Goal: Task Accomplishment & Management: Use online tool/utility

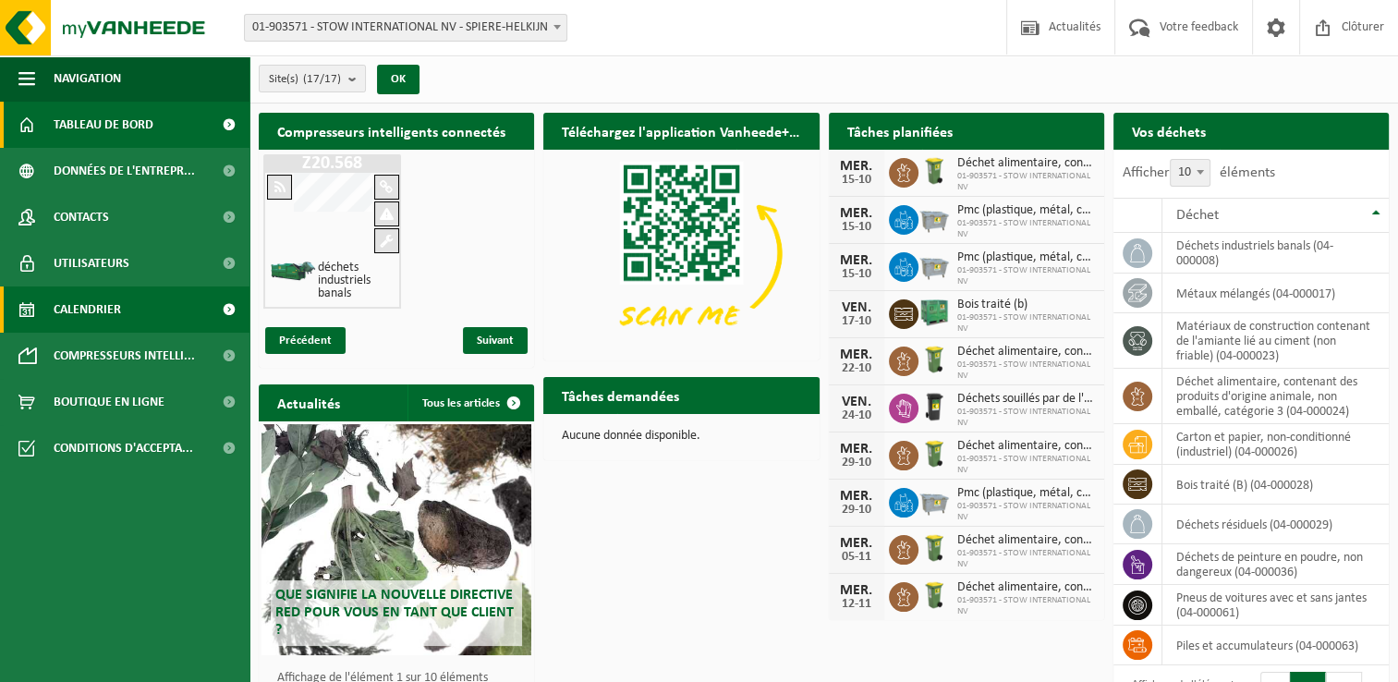
click at [93, 309] on span "Calendrier" at bounding box center [87, 309] width 67 height 46
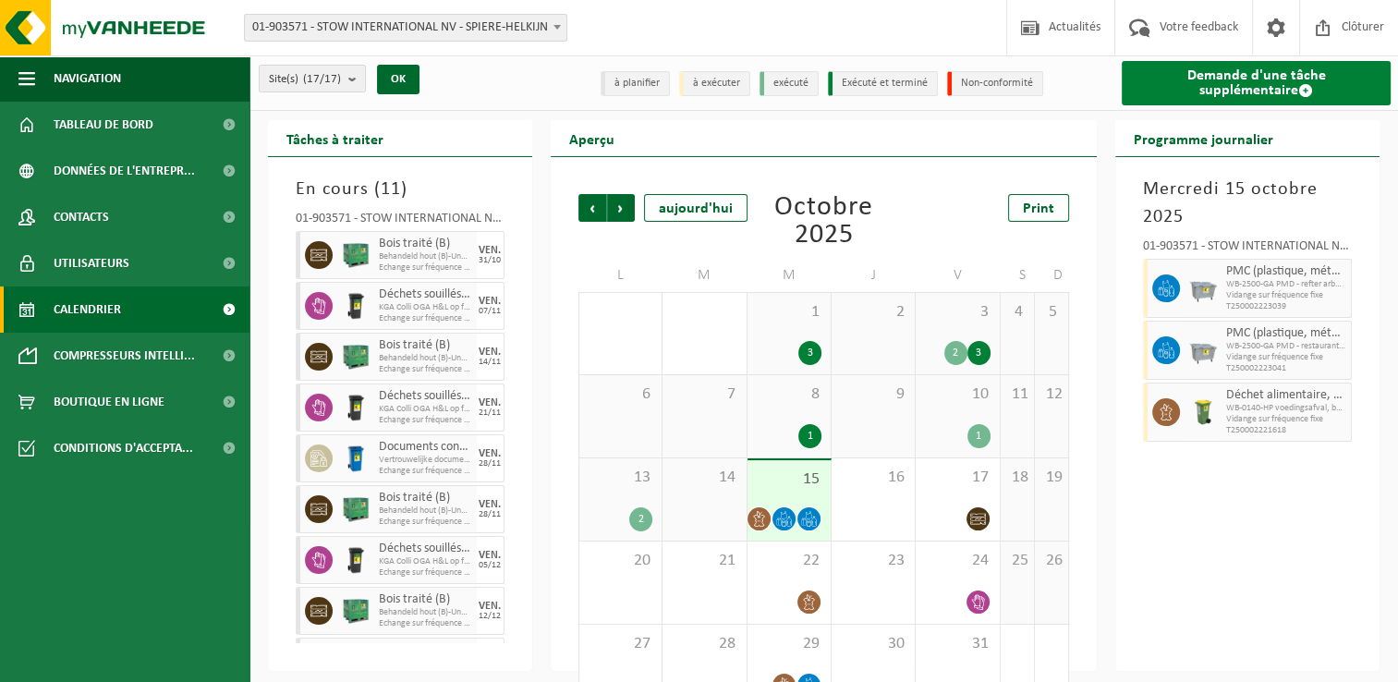
click at [1269, 88] on link "Demande d'une tâche supplémentaire" at bounding box center [1256, 83] width 269 height 44
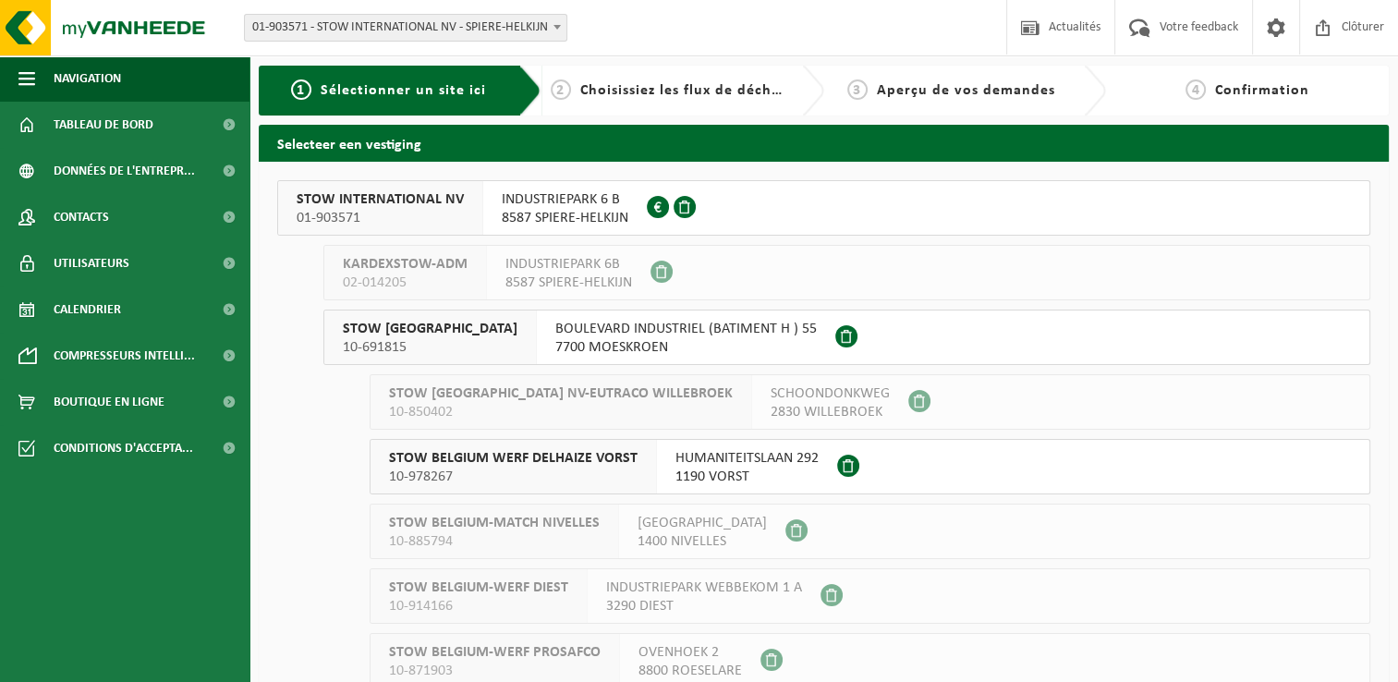
click at [783, 202] on button "STOW INTERNATIONAL NV 01-903571 INDUSTRIEPARK 6 B 8587 SPIERE-HELKIJN 0416.991.…" at bounding box center [823, 207] width 1093 height 55
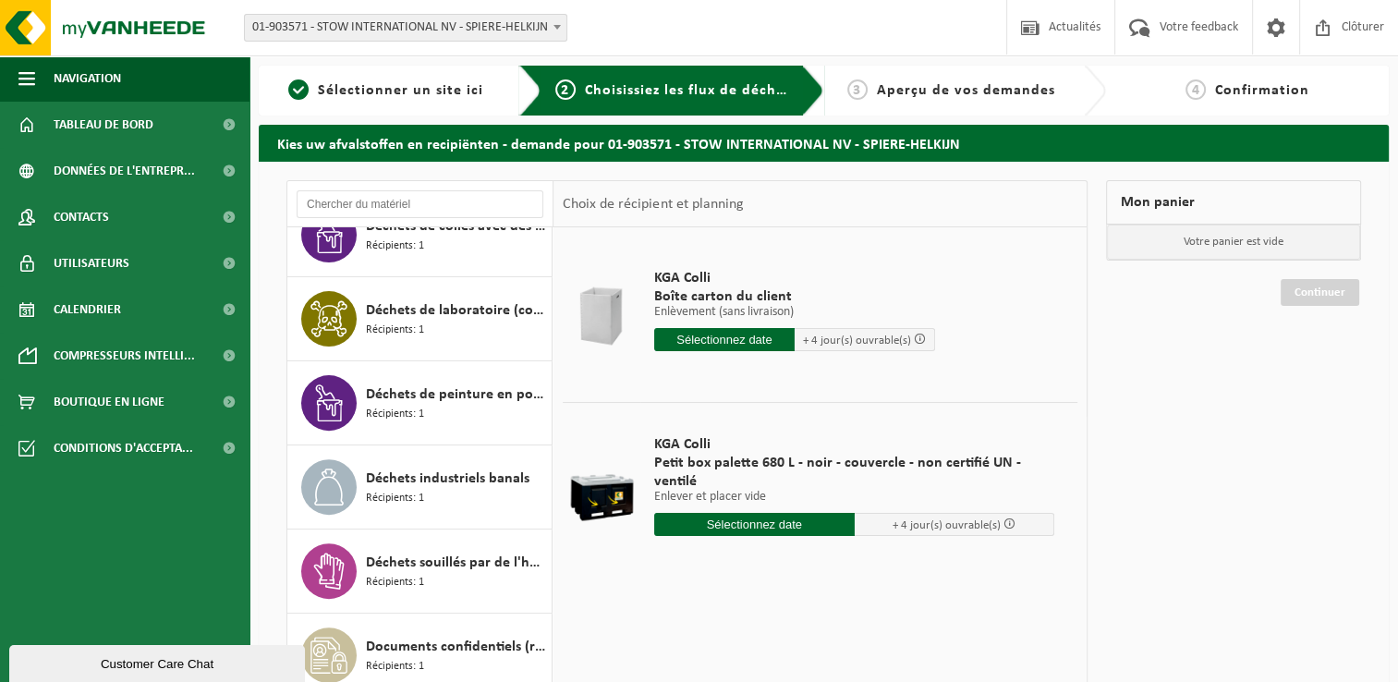
scroll to position [739, 0]
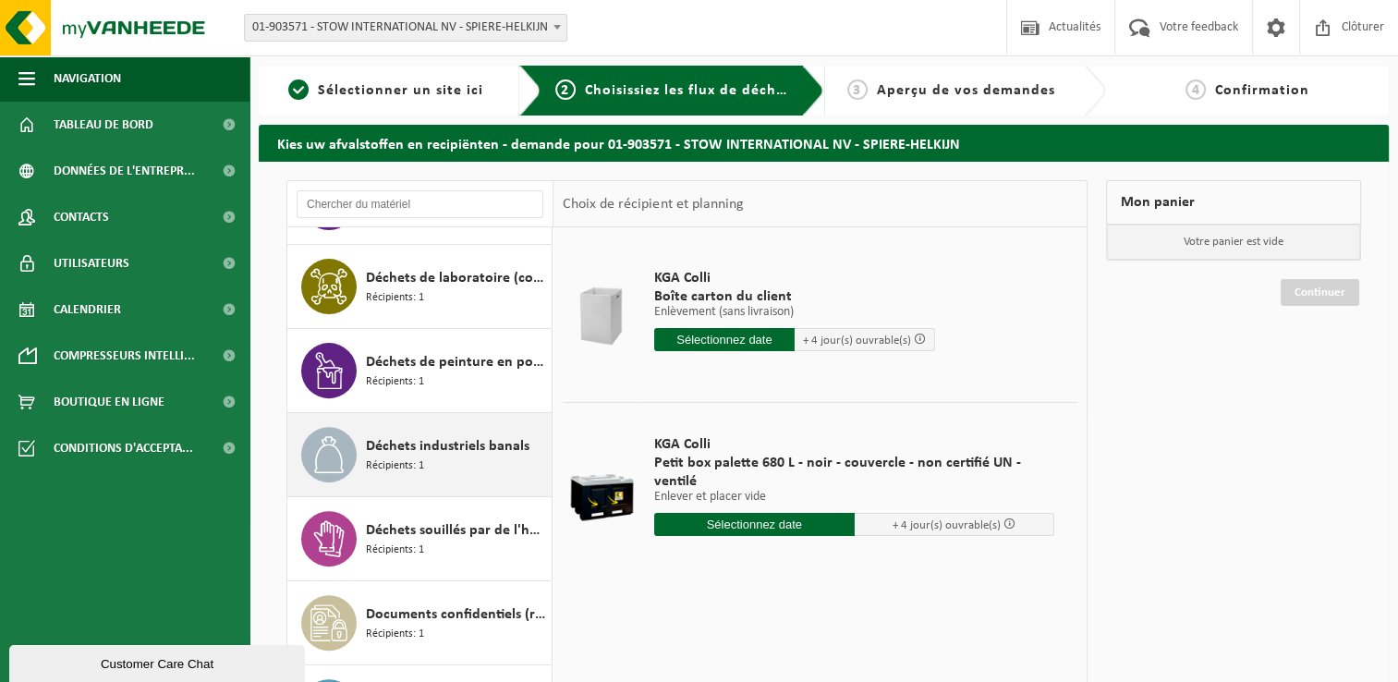
click at [442, 457] on div "Déchets industriels banals Récipients: 1" at bounding box center [456, 454] width 181 height 55
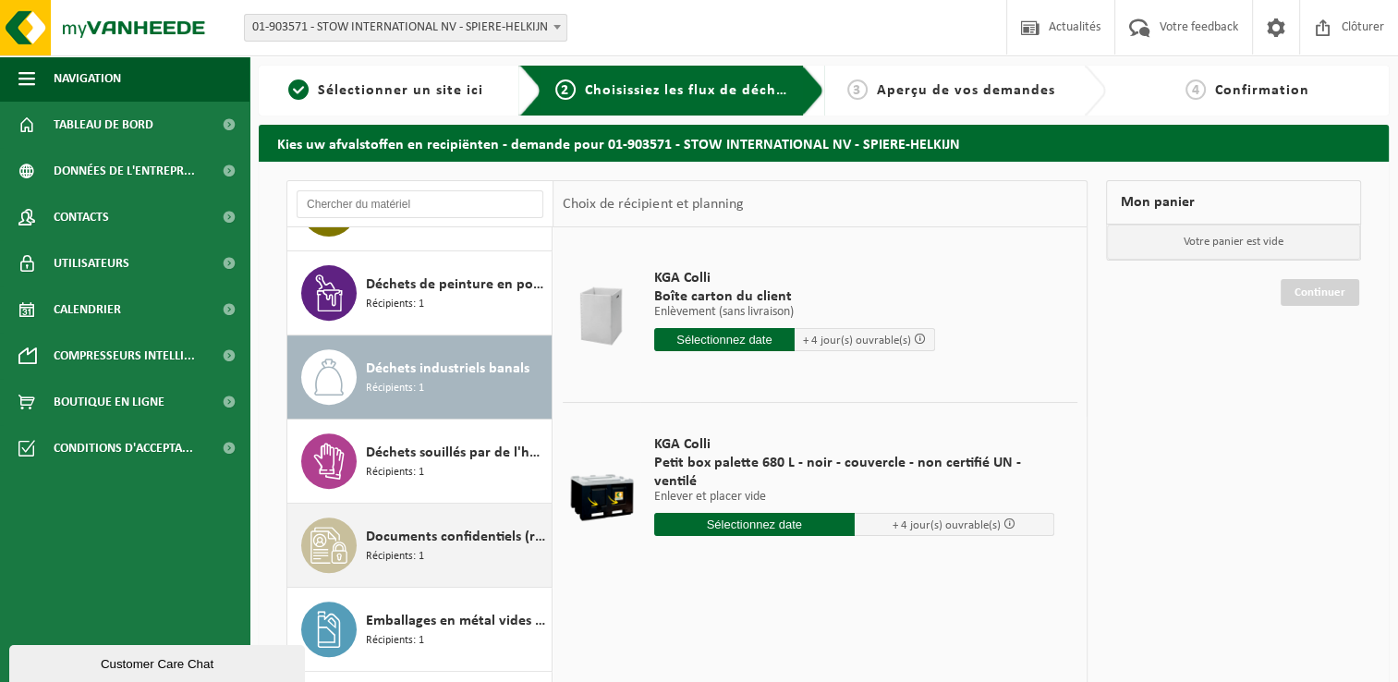
scroll to position [923, 0]
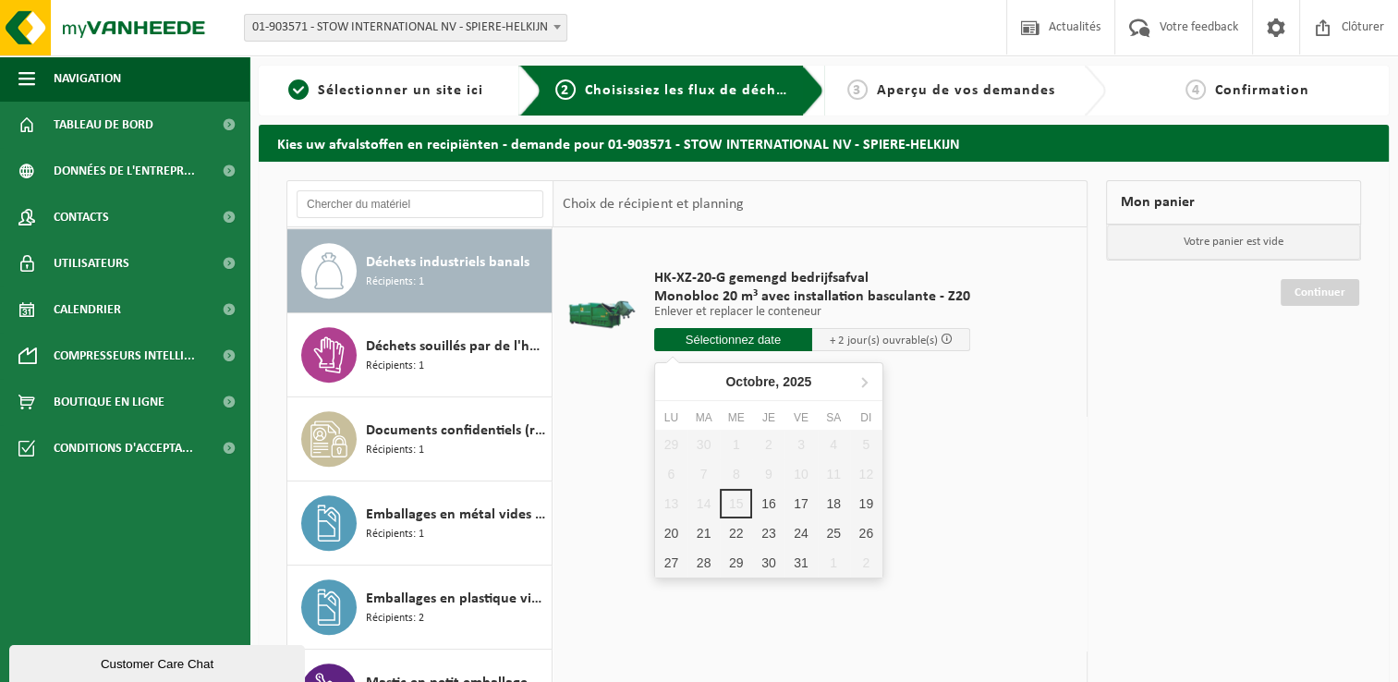
click at [728, 334] on input "text" at bounding box center [733, 339] width 158 height 23
click at [761, 499] on div "16" at bounding box center [768, 504] width 32 height 30
type input "à partir de 2025-10-16"
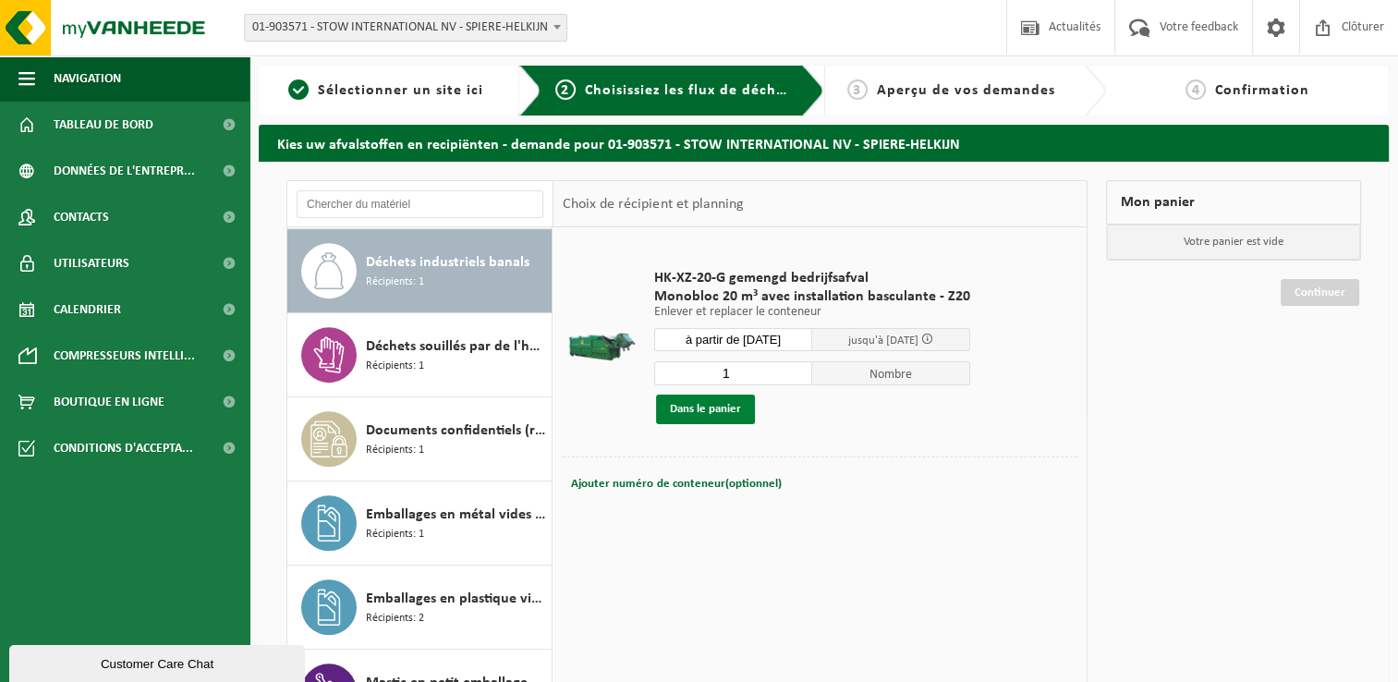
click at [700, 408] on button "Dans le panier" at bounding box center [705, 410] width 99 height 30
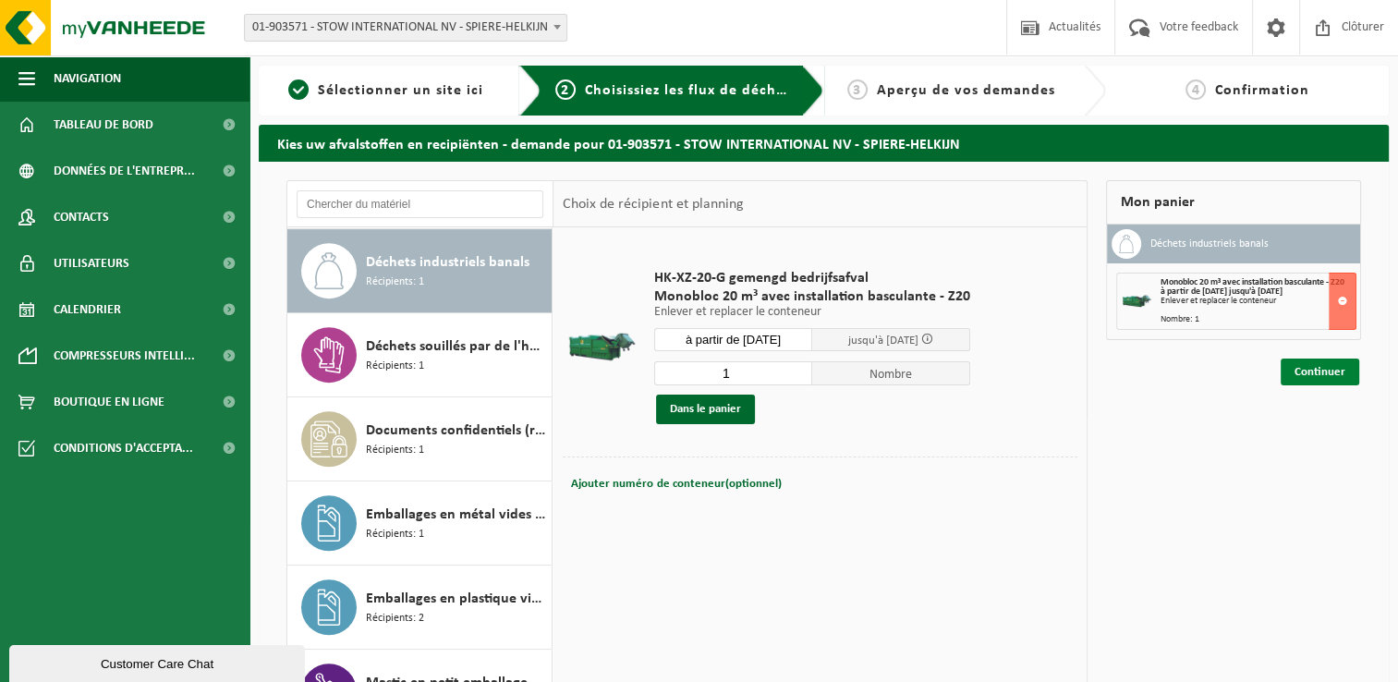
click at [1309, 370] on link "Continuer" at bounding box center [1320, 372] width 79 height 27
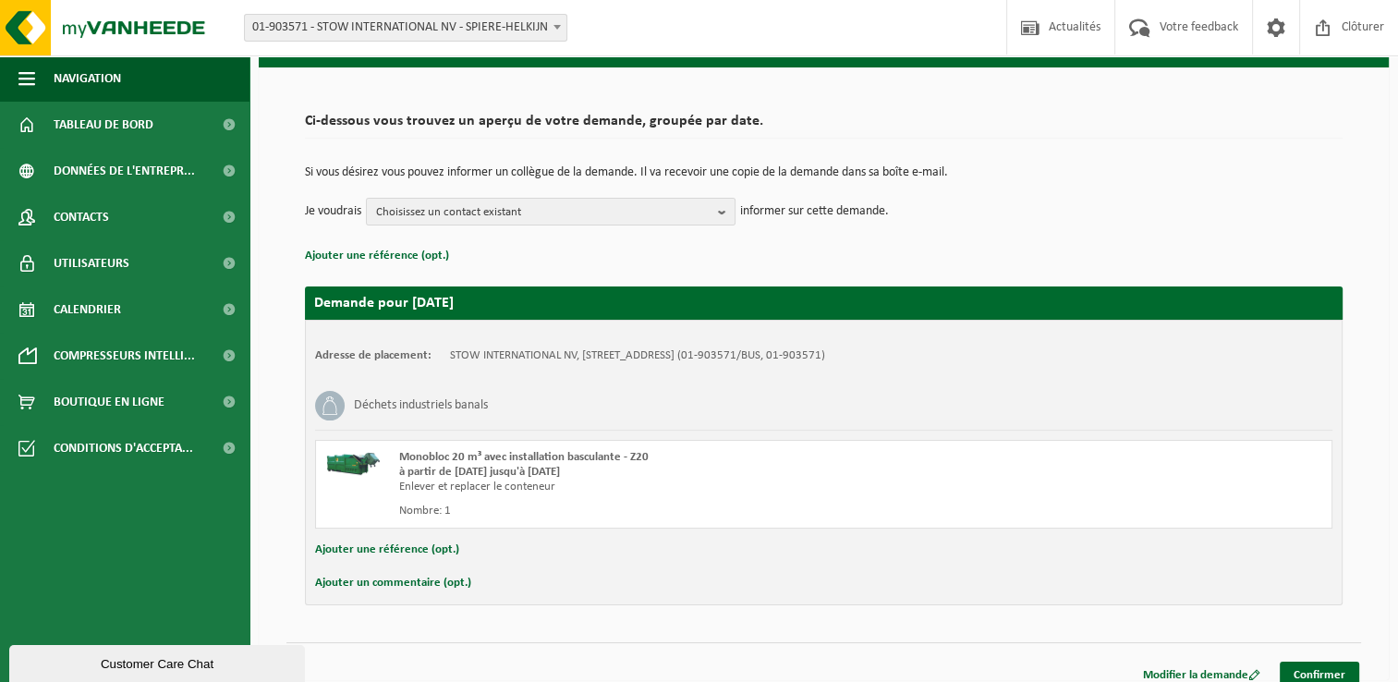
scroll to position [109, 0]
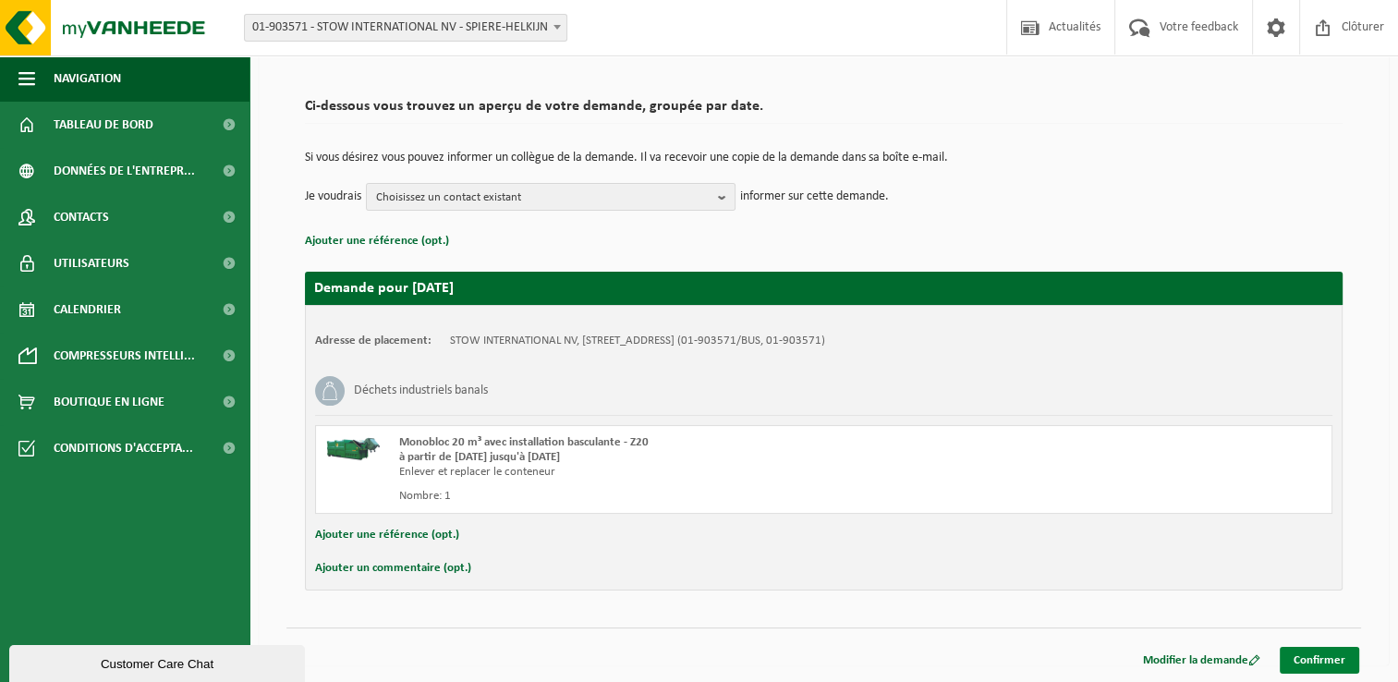
click at [1330, 657] on link "Confirmer" at bounding box center [1319, 660] width 79 height 27
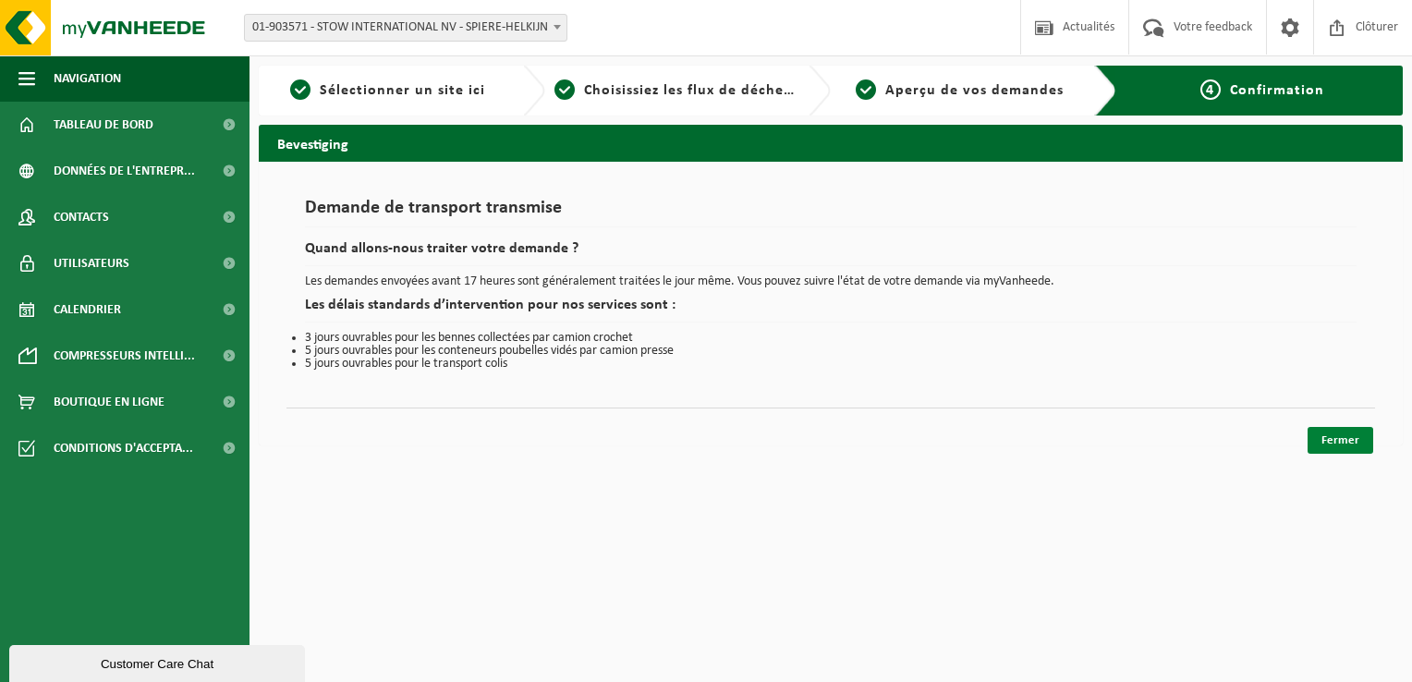
click at [1324, 436] on link "Fermer" at bounding box center [1340, 440] width 66 height 27
